Goal: Navigation & Orientation: Find specific page/section

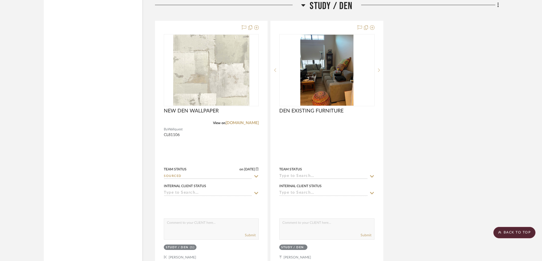
scroll to position [3383, 0]
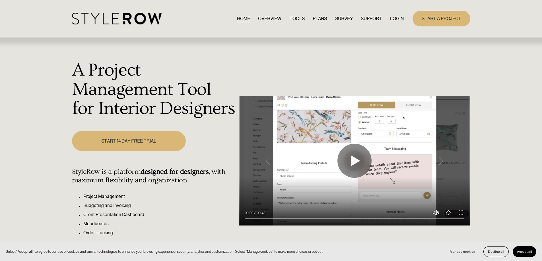
click at [399, 19] on link "LOGIN" at bounding box center [397, 19] width 14 height 8
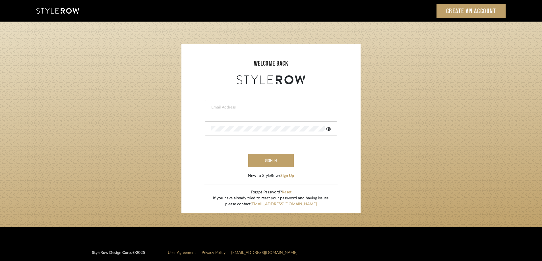
type input "[PERSON_NAME][EMAIL_ADDRESS][DOMAIN_NAME]"
click at [330, 130] on icon at bounding box center [328, 129] width 5 height 5
click at [273, 159] on button "sign in" at bounding box center [270, 160] width 45 height 13
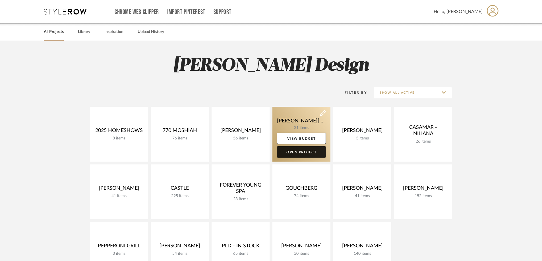
click at [310, 152] on link "Open Project" at bounding box center [301, 151] width 49 height 11
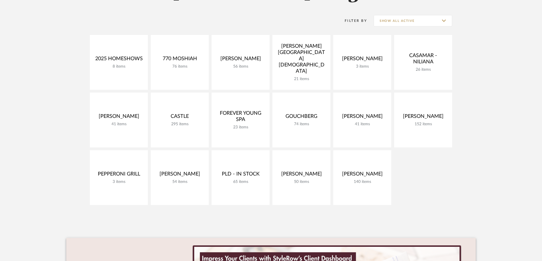
scroll to position [66, 0]
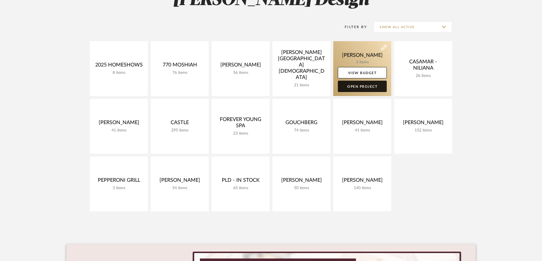
click at [359, 90] on link "Open Project" at bounding box center [362, 86] width 49 height 11
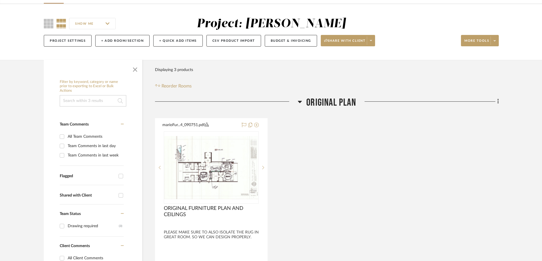
scroll to position [36, 0]
